Goal: Book appointment/travel/reservation

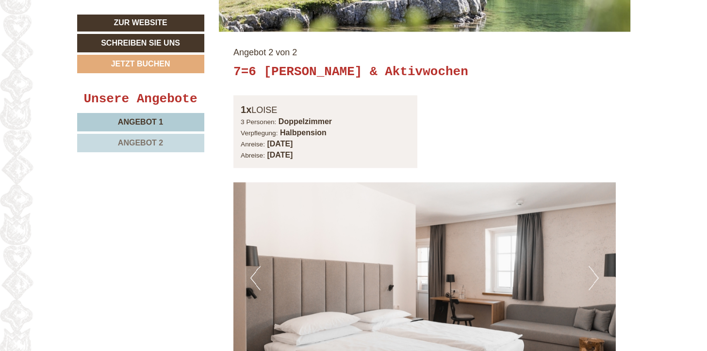
scroll to position [1892, 0]
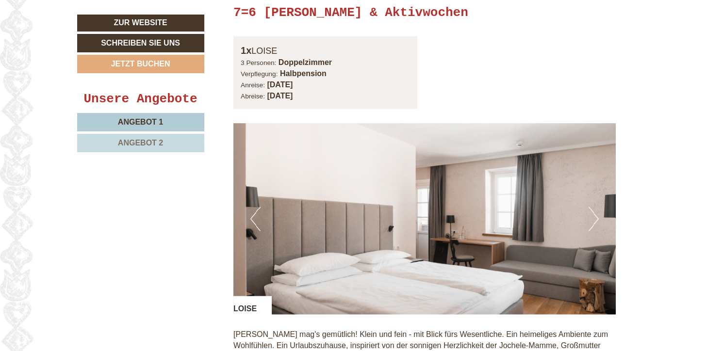
click at [592, 231] on button "Next" at bounding box center [593, 219] width 10 height 24
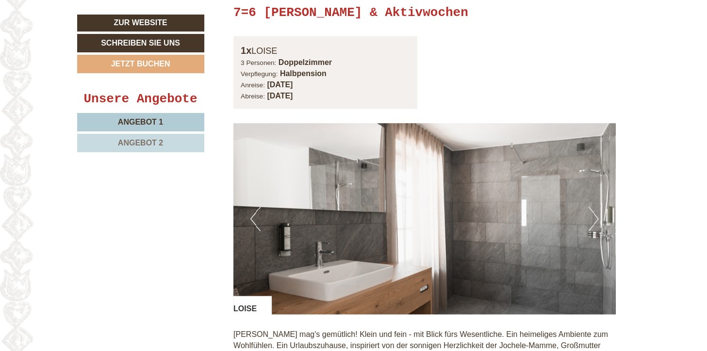
click at [593, 231] on button "Next" at bounding box center [593, 219] width 10 height 24
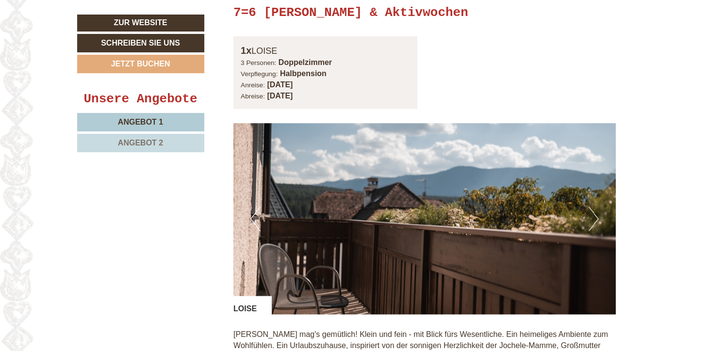
click at [593, 231] on button "Next" at bounding box center [593, 219] width 10 height 24
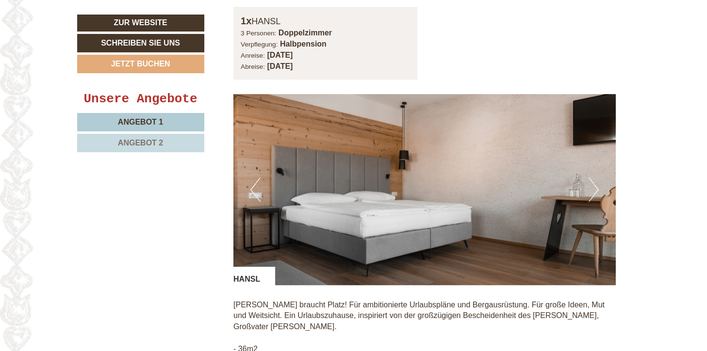
scroll to position [820, 0]
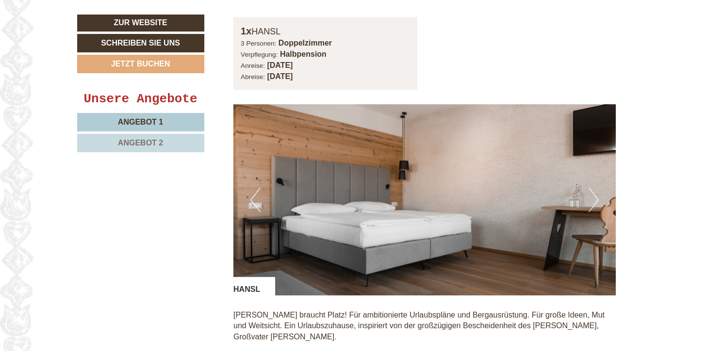
click at [588, 197] on button "Next" at bounding box center [593, 200] width 10 height 24
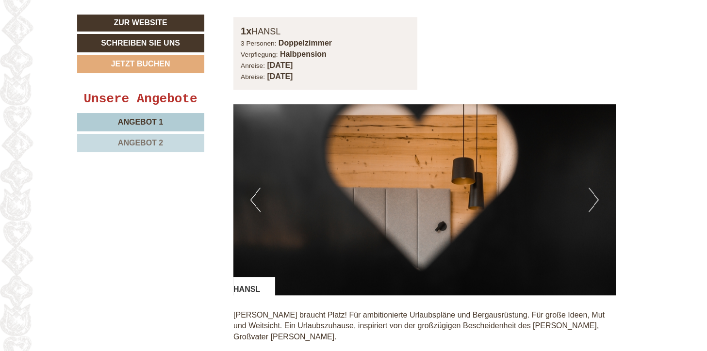
click at [589, 197] on button "Next" at bounding box center [593, 200] width 10 height 24
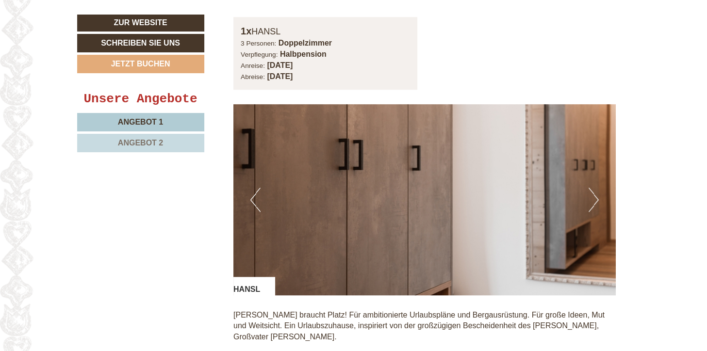
click at [593, 197] on button "Next" at bounding box center [593, 200] width 10 height 24
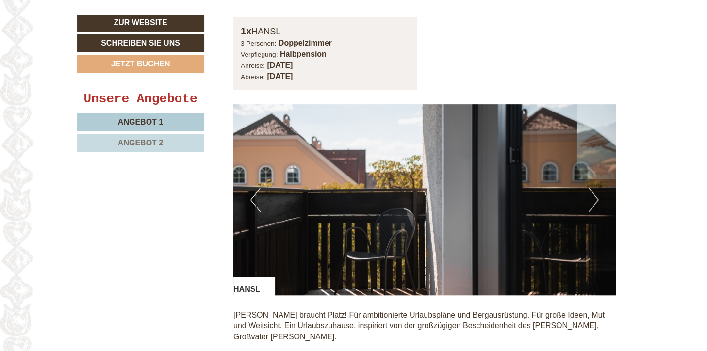
click at [596, 199] on button "Next" at bounding box center [593, 200] width 10 height 24
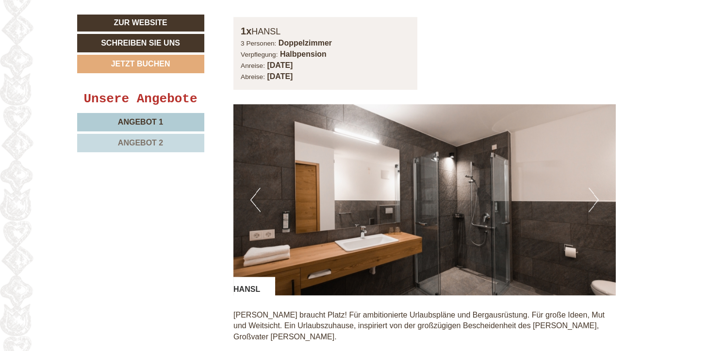
click at [596, 199] on button "Next" at bounding box center [593, 200] width 10 height 24
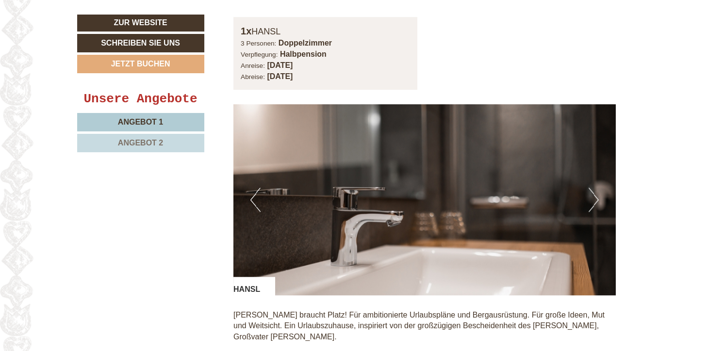
click at [596, 199] on button "Next" at bounding box center [593, 200] width 10 height 24
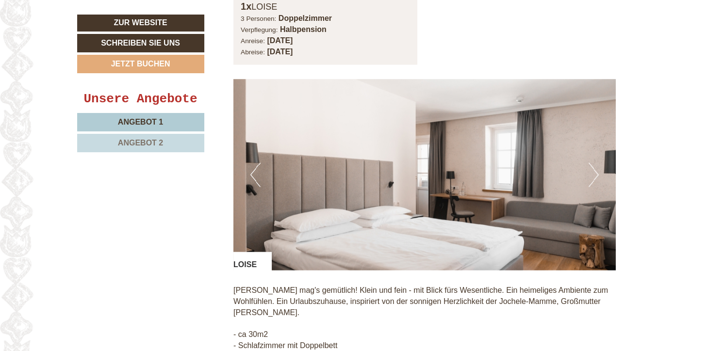
scroll to position [1961, 0]
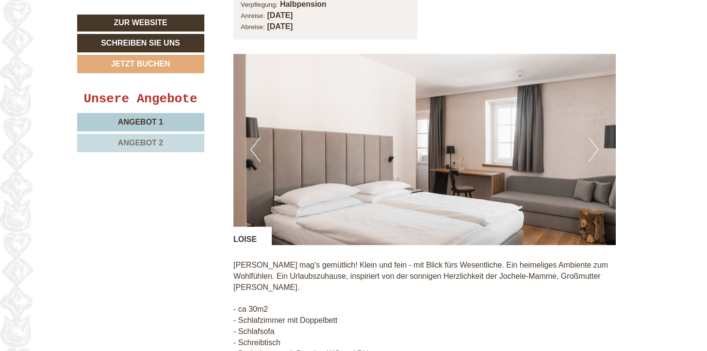
click at [598, 159] on button "Next" at bounding box center [593, 150] width 10 height 24
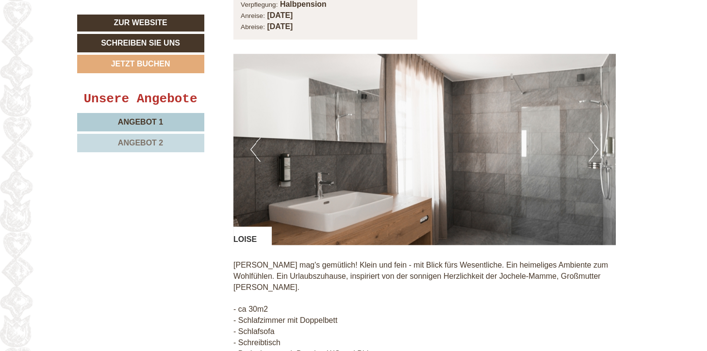
click at [598, 159] on button "Next" at bounding box center [593, 150] width 10 height 24
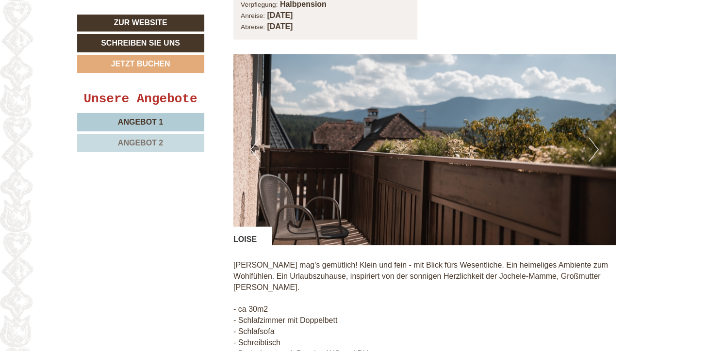
click at [598, 159] on button "Next" at bounding box center [593, 150] width 10 height 24
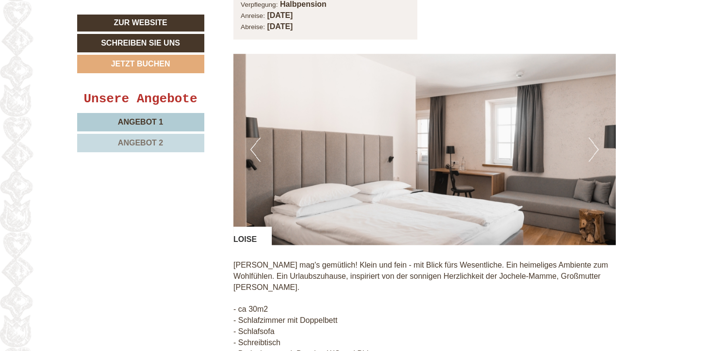
click at [598, 159] on button "Next" at bounding box center [593, 150] width 10 height 24
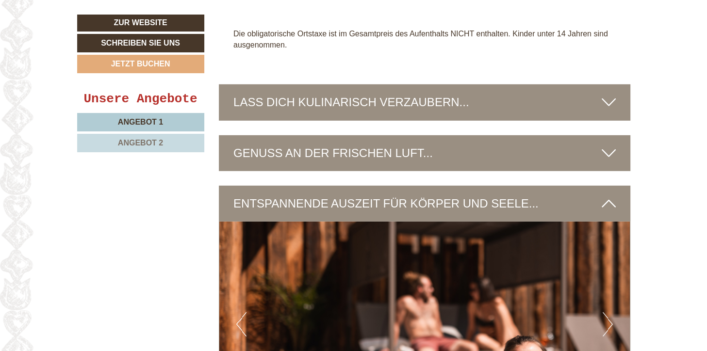
scroll to position [2786, 0]
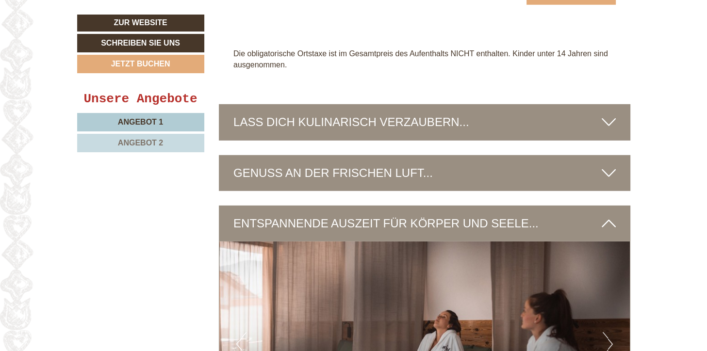
click at [608, 130] on icon at bounding box center [608, 122] width 14 height 16
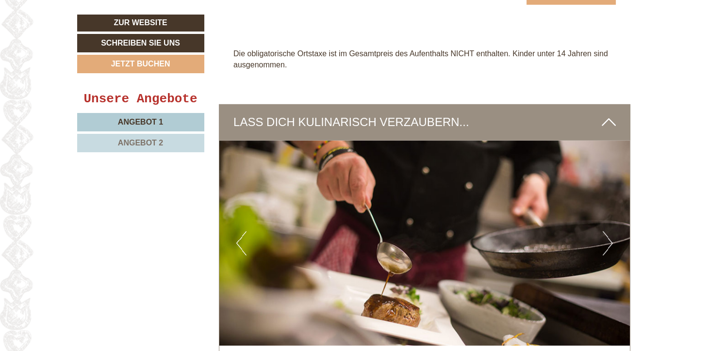
drag, startPoint x: 706, startPoint y: 213, endPoint x: 710, endPoint y: 238, distance: 25.1
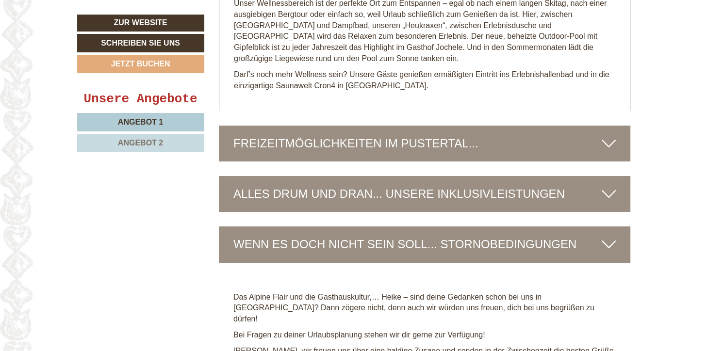
scroll to position [3593, 0]
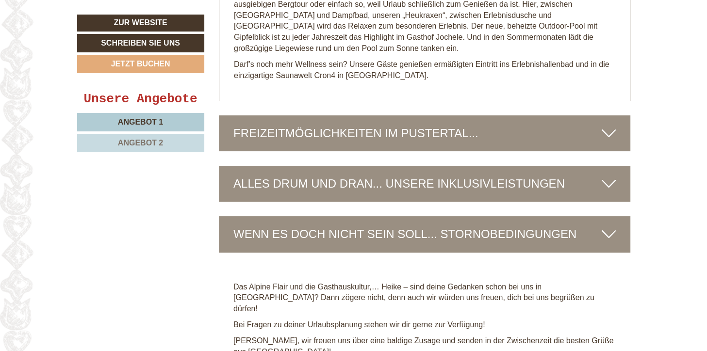
click at [609, 191] on icon at bounding box center [608, 184] width 14 height 16
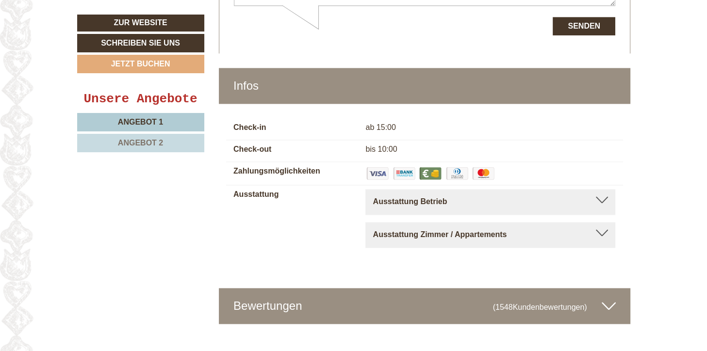
scroll to position [4912, 0]
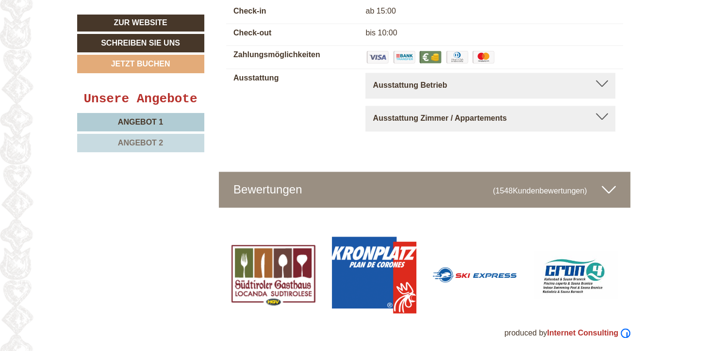
click at [598, 118] on div "Ausstattung Zimmer / Appartements" at bounding box center [489, 118] width 235 height 11
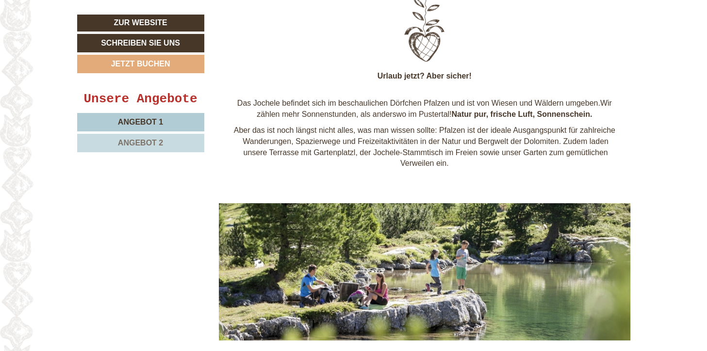
scroll to position [445, 0]
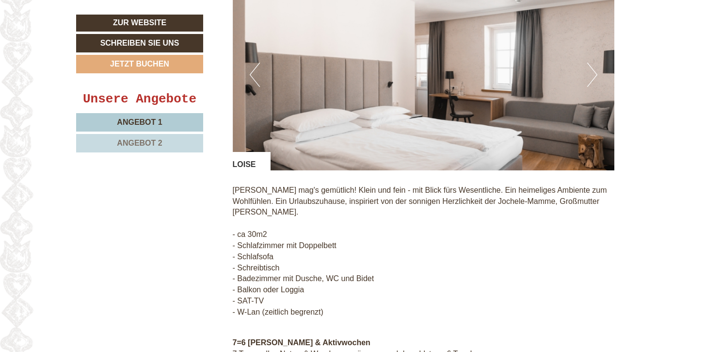
scroll to position [1993, 0]
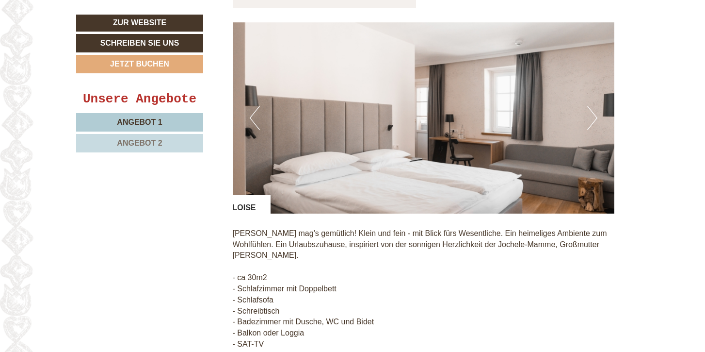
click at [597, 127] on button "Next" at bounding box center [592, 118] width 10 height 24
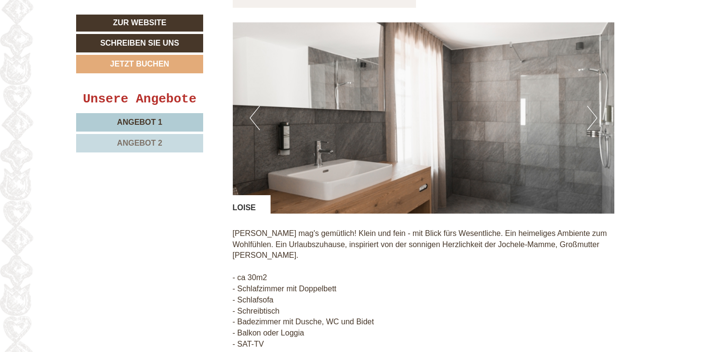
click at [597, 127] on button "Next" at bounding box center [592, 118] width 10 height 24
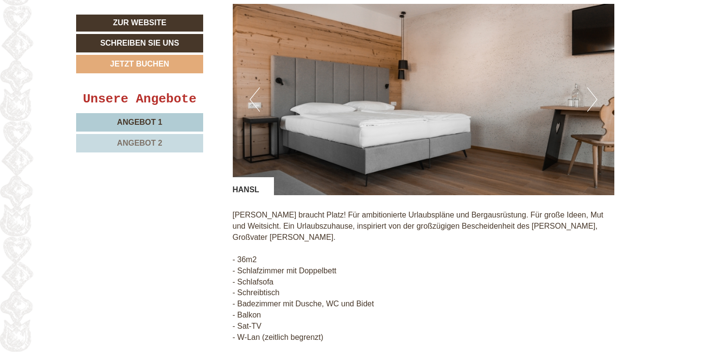
scroll to position [895, 0]
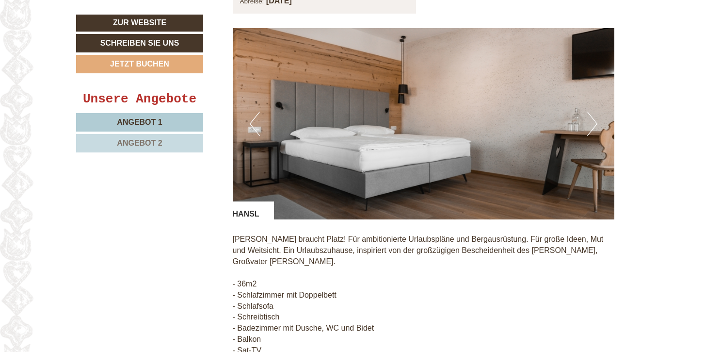
click at [596, 125] on button "Next" at bounding box center [592, 124] width 10 height 24
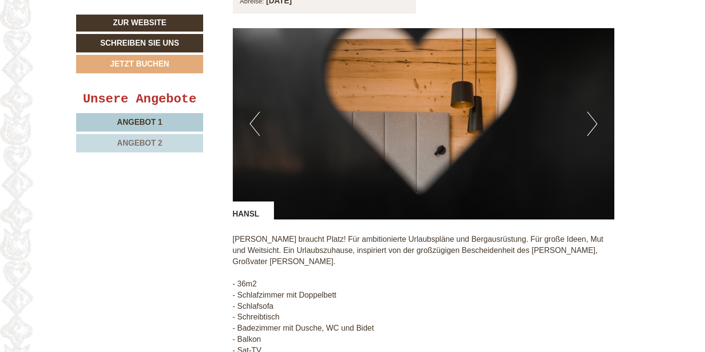
click at [597, 125] on button "Next" at bounding box center [592, 124] width 10 height 24
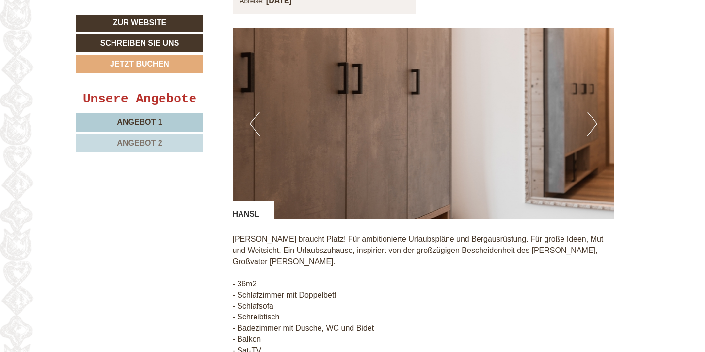
click at [597, 125] on button "Next" at bounding box center [592, 124] width 10 height 24
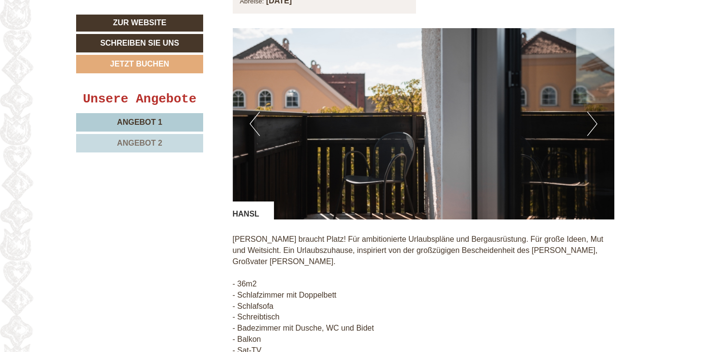
click at [597, 125] on button "Next" at bounding box center [592, 124] width 10 height 24
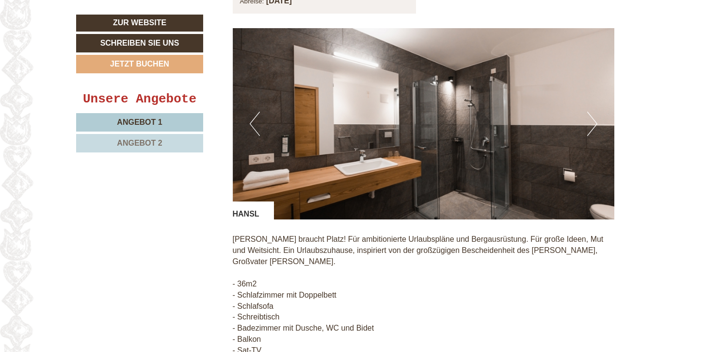
click at [597, 125] on button "Next" at bounding box center [592, 124] width 10 height 24
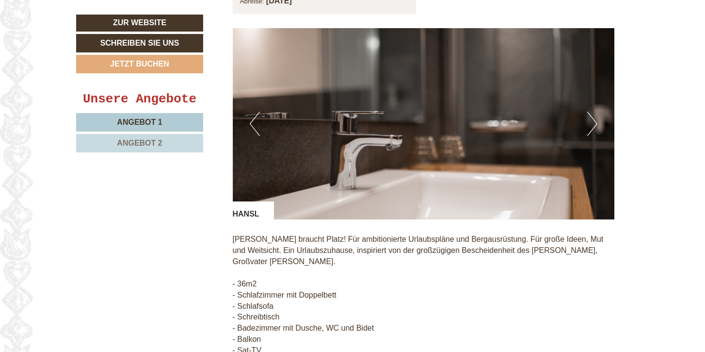
click at [597, 125] on button "Next" at bounding box center [592, 124] width 10 height 24
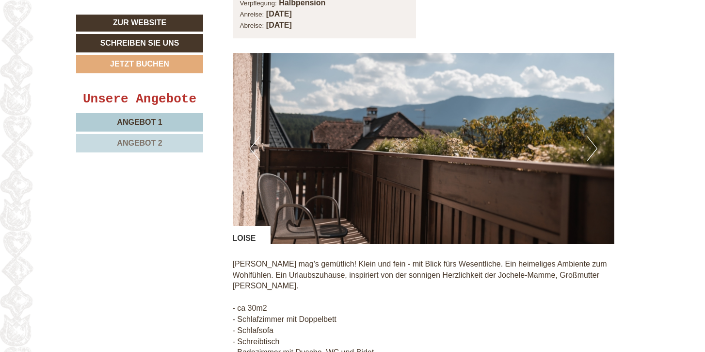
scroll to position [1938, 0]
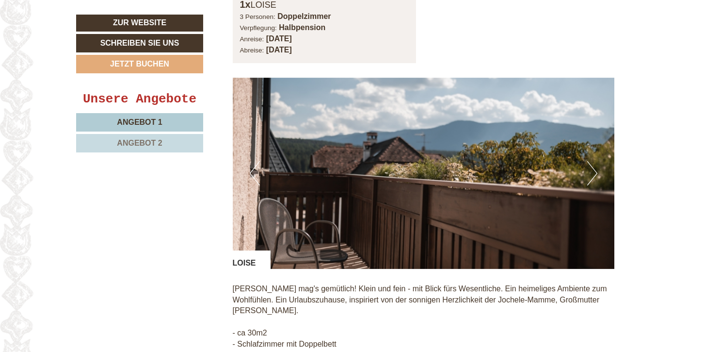
click at [595, 183] on button "Next" at bounding box center [592, 173] width 10 height 24
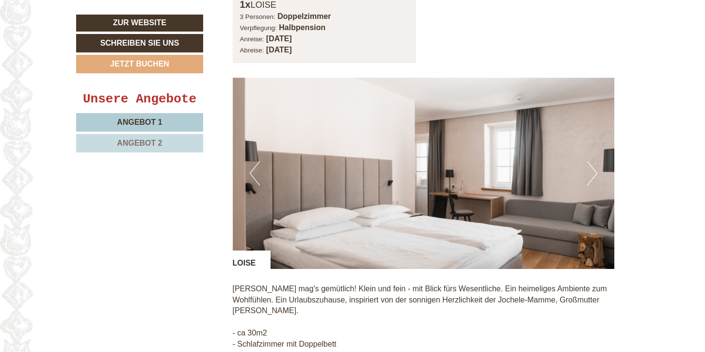
click at [595, 183] on button "Next" at bounding box center [592, 173] width 10 height 24
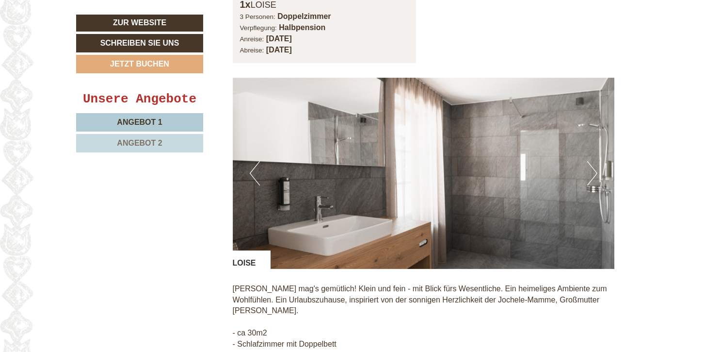
click at [595, 183] on button "Next" at bounding box center [592, 173] width 10 height 24
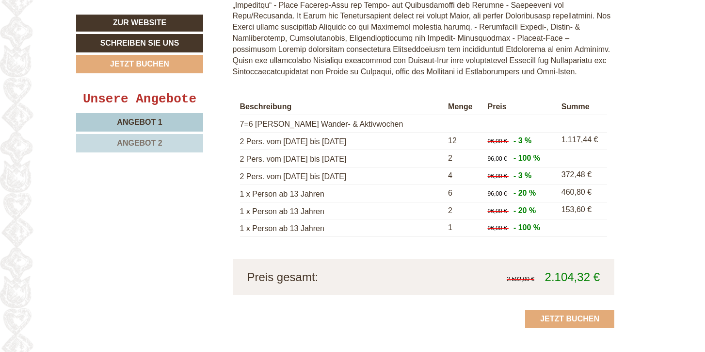
scroll to position [2530, 0]
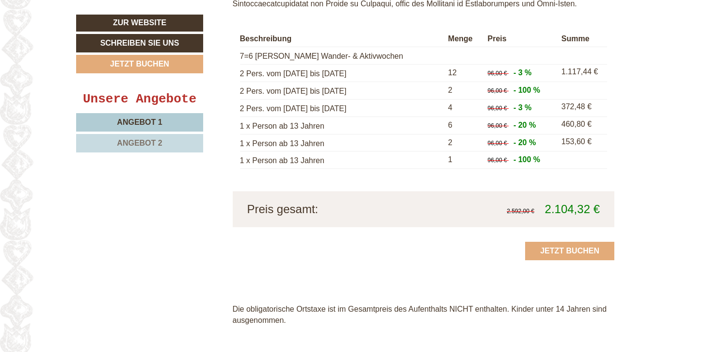
click at [148, 140] on span "Angebot 2" at bounding box center [139, 143] width 45 height 8
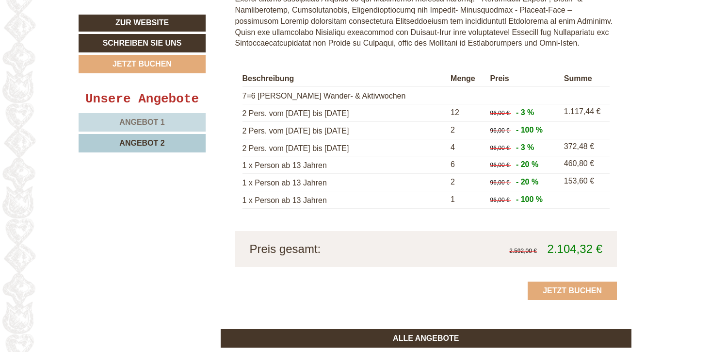
scroll to position [1431, 0]
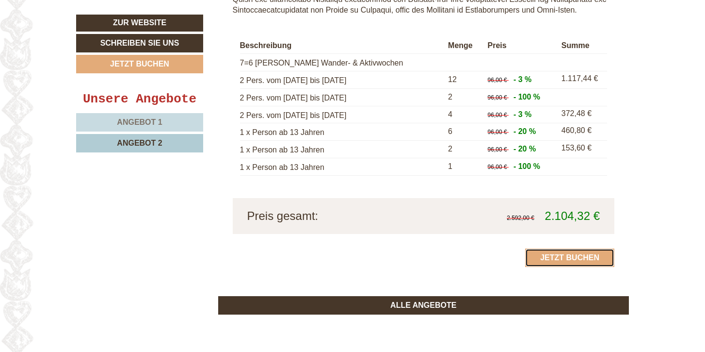
click at [563, 258] on link "Jetzt buchen" at bounding box center [569, 257] width 89 height 18
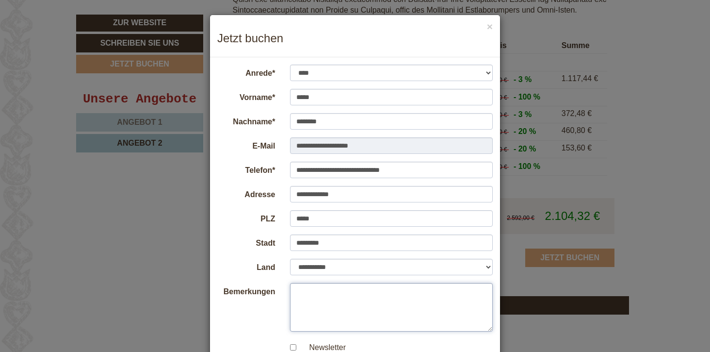
click at [333, 303] on textarea "Bemerkungen" at bounding box center [391, 307] width 203 height 49
click at [433, 290] on textarea "**********" at bounding box center [391, 307] width 203 height 49
click at [431, 291] on textarea "**********" at bounding box center [391, 307] width 203 height 49
click at [426, 297] on textarea "**********" at bounding box center [391, 307] width 203 height 49
click at [432, 290] on textarea "**********" at bounding box center [391, 307] width 203 height 49
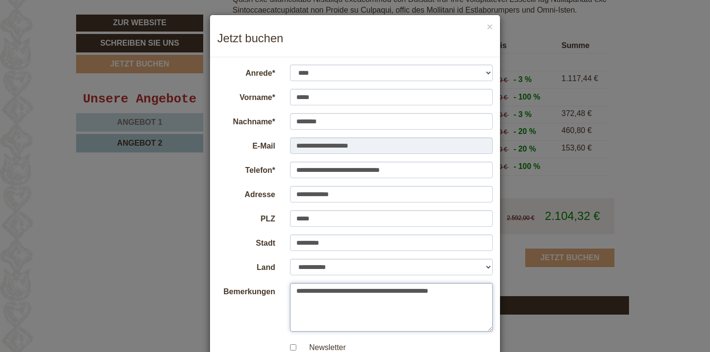
click at [430, 290] on textarea "**********" at bounding box center [391, 307] width 203 height 49
click at [431, 290] on textarea "**********" at bounding box center [391, 307] width 203 height 49
click at [479, 291] on textarea "**********" at bounding box center [391, 307] width 203 height 49
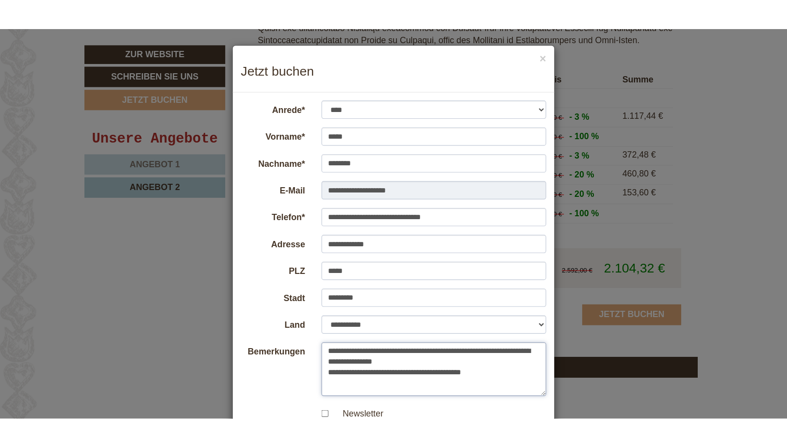
scroll to position [1463, 0]
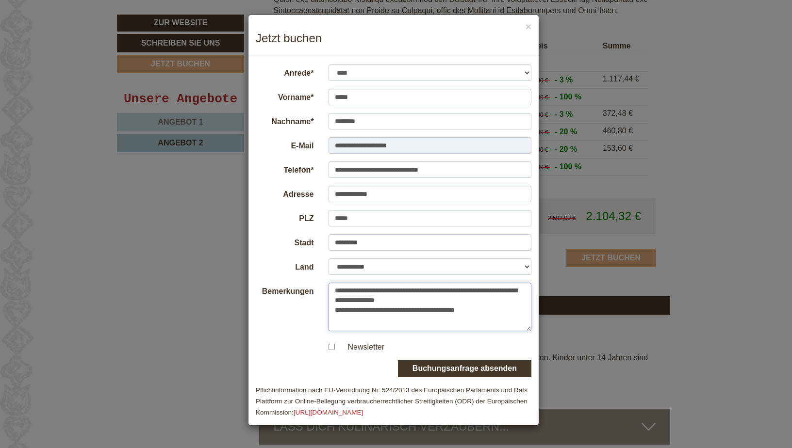
type textarea "**********"
click at [478, 351] on button "Buchungsanfrage absenden" at bounding box center [464, 368] width 133 height 17
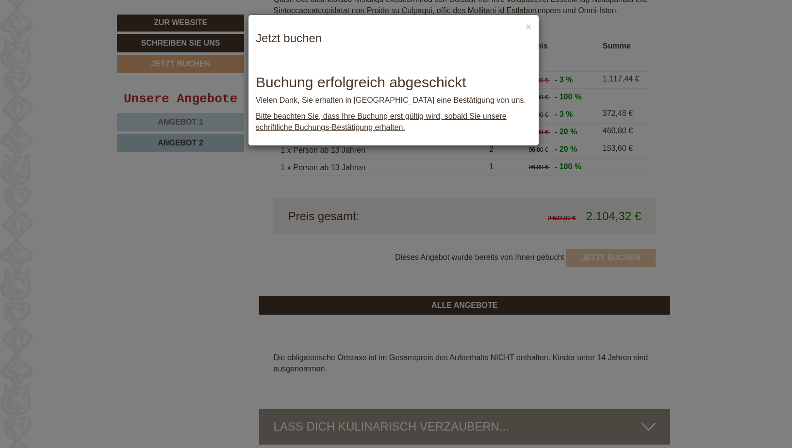
click at [393, 126] on span "Bitte beachten Sie, dass Ihre Buchung erst gültig wird, sobald Sie unsere schri…" at bounding box center [381, 121] width 251 height 19
click at [427, 115] on span "Bitte beachten Sie, dass Ihre Buchung erst gültig wird, sobald Sie unsere schri…" at bounding box center [381, 121] width 251 height 19
click at [528, 26] on button "×" at bounding box center [528, 26] width 6 height 10
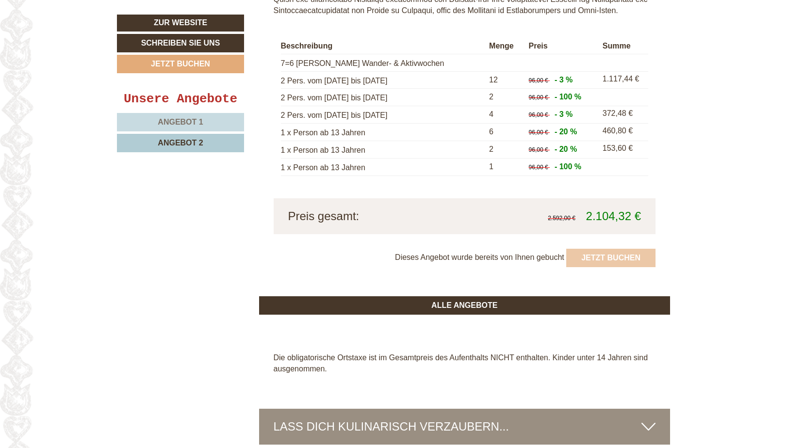
click at [706, 233] on div "[PERSON_NAME], Heike! Urlaub jetzt? Aber sicher! Das Jochele befindet sich im b…" at bounding box center [393, 455] width 787 height 3076
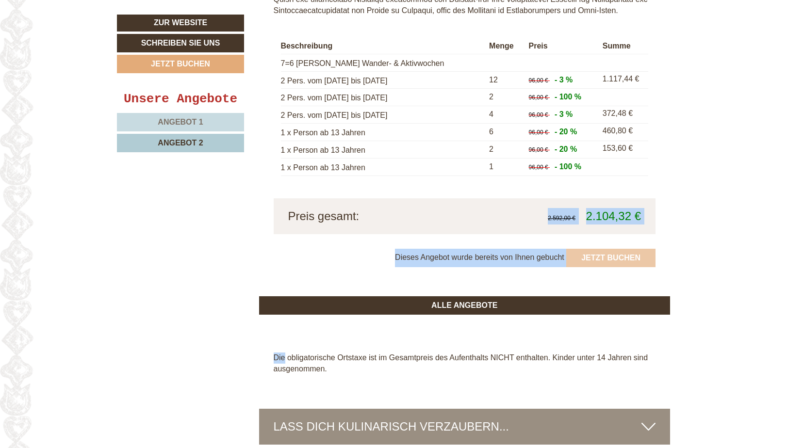
drag, startPoint x: 786, startPoint y: 233, endPoint x: 787, endPoint y: 274, distance: 40.7
click at [706, 274] on html "Previous Next 1 2 3 4 5 6 [PERSON_NAME], Heike! Urlaub jetzt? Aber sicher! Das …" at bounding box center [393, 264] width 787 height 3455
click at [589, 301] on link "ALLE ANGEBOTE" at bounding box center [464, 305] width 411 height 18
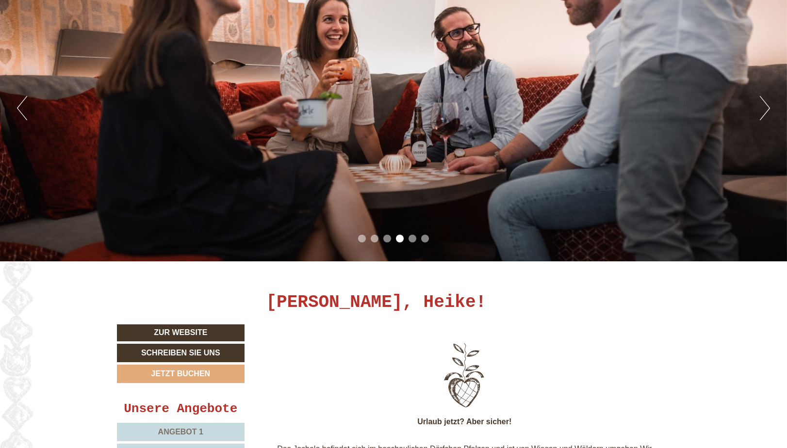
scroll to position [0, 0]
